Goal: Find specific page/section: Find specific page/section

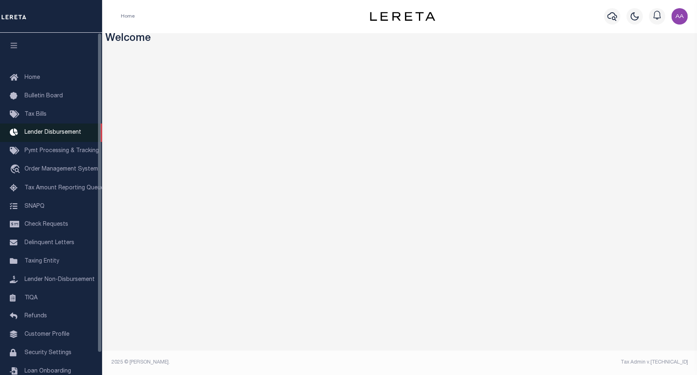
click at [46, 141] on link "Lender Disbursement" at bounding box center [51, 132] width 102 height 18
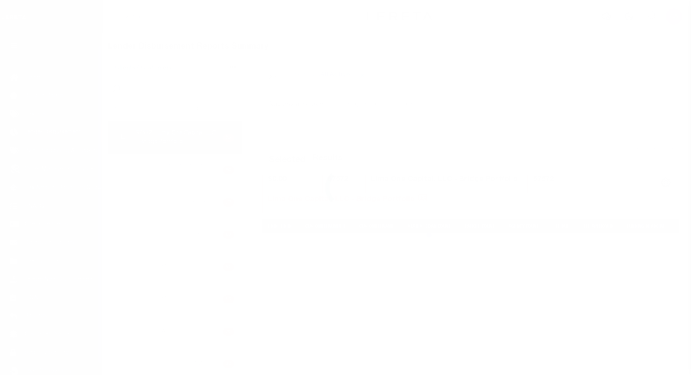
scroll to position [14, 0]
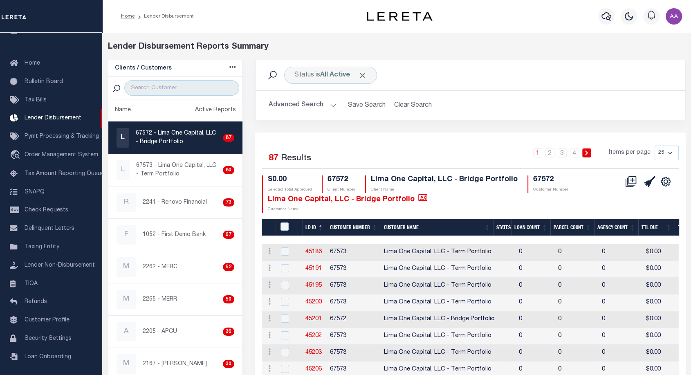
checkbox input "true"
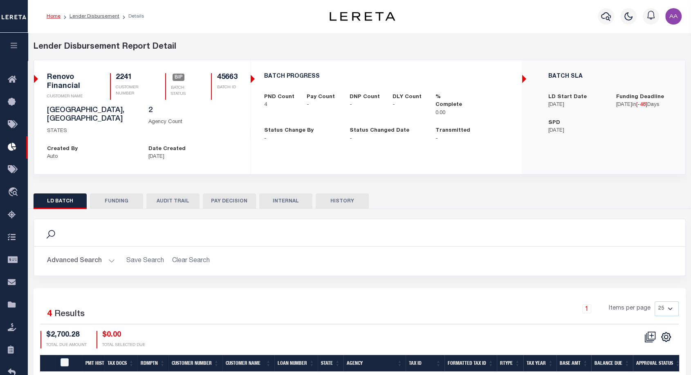
click at [341, 193] on button "HISTORY" at bounding box center [341, 201] width 53 height 16
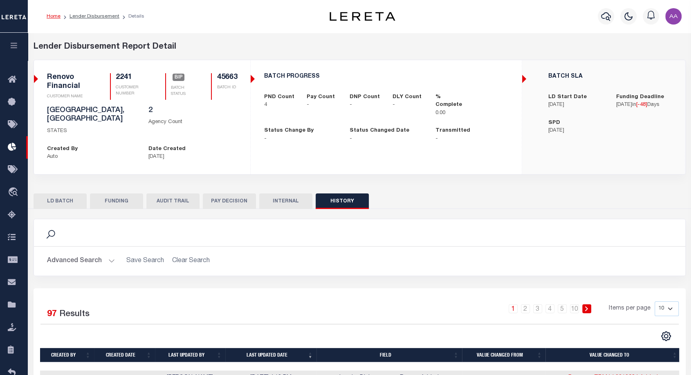
scroll to position [181, 0]
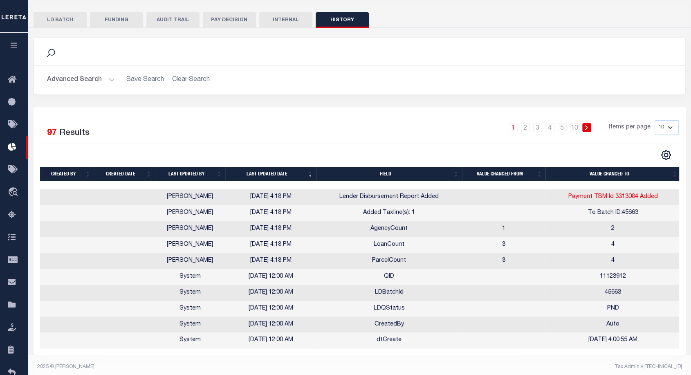
click at [669, 123] on select "10 25 50 100" at bounding box center [666, 127] width 24 height 15
select select "100"
click at [654, 120] on select "10 25 50 100" at bounding box center [666, 127] width 24 height 15
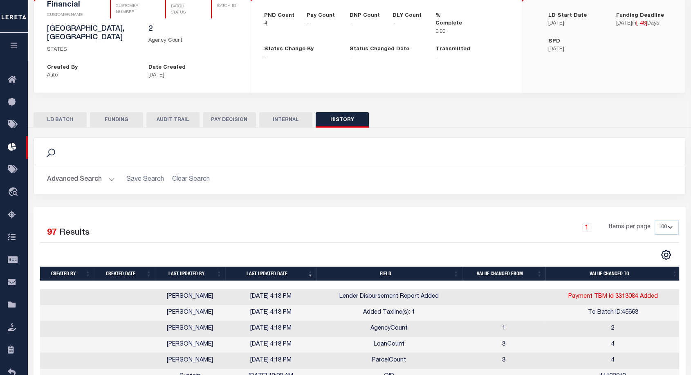
scroll to position [0, 0]
